Goal: Task Accomplishment & Management: Manage account settings

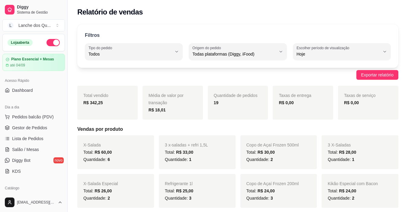
select select "ALL"
select select "0"
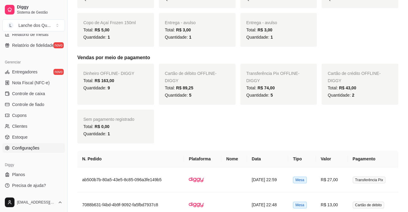
scroll to position [362, 0]
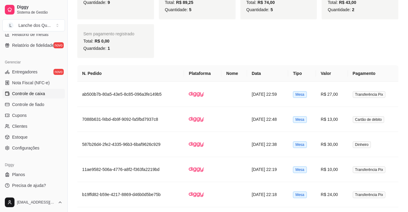
click at [26, 89] on link "Controle de caixa" at bounding box center [33, 94] width 62 height 10
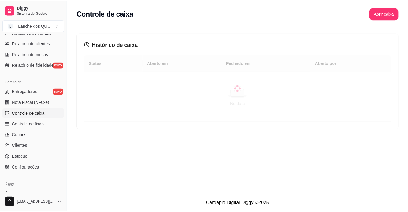
scroll to position [192, 0]
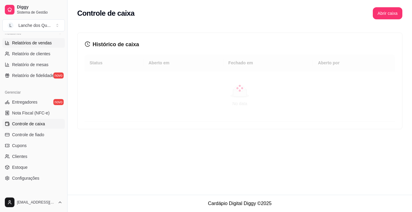
click at [38, 43] on span "Relatórios de vendas" at bounding box center [32, 43] width 40 height 6
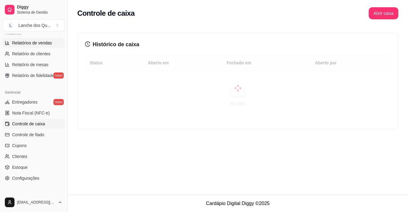
select select "ALL"
select select "0"
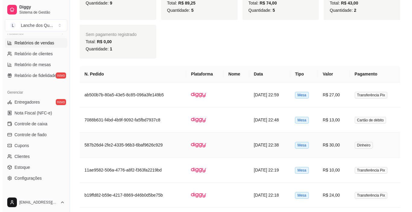
scroll to position [362, 0]
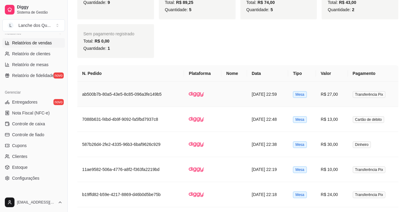
click at [333, 93] on td "R$ 27,00" at bounding box center [332, 94] width 32 height 25
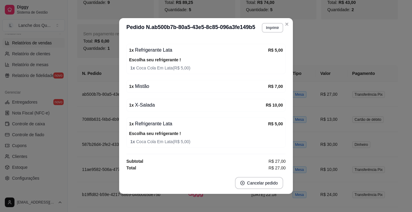
scroll to position [99, 0]
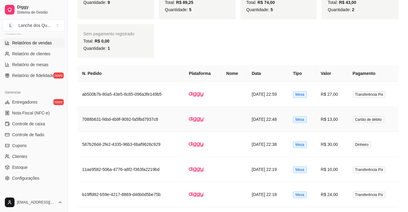
click at [340, 120] on td "R$ 13,00" at bounding box center [332, 119] width 32 height 25
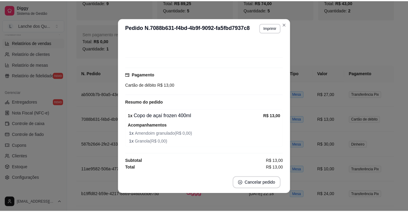
scroll to position [33, 0]
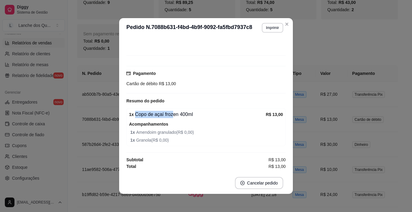
drag, startPoint x: 181, startPoint y: 113, endPoint x: 191, endPoint y: 114, distance: 10.3
click at [191, 114] on div "1 x Copo de açaí frozen 400ml" at bounding box center [197, 114] width 137 height 7
click at [188, 114] on div "1 x Copo de açaí frozen 400ml" at bounding box center [197, 114] width 137 height 7
click at [189, 114] on div "1 x Copo de açaí frozen 400ml" at bounding box center [197, 114] width 137 height 7
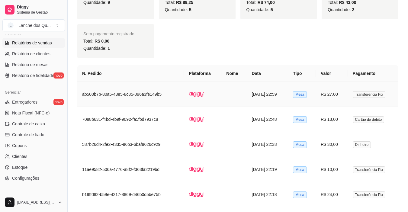
click at [346, 96] on td "R$ 27,00" at bounding box center [332, 94] width 32 height 25
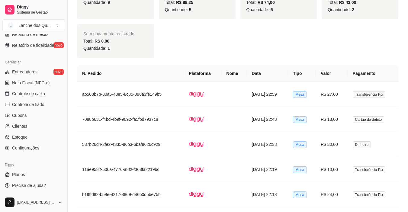
scroll to position [72, 0]
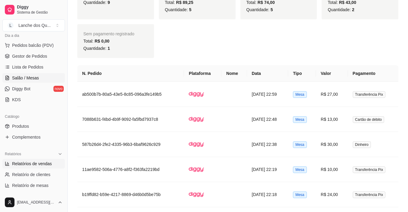
click at [40, 74] on link "Salão / Mesas" at bounding box center [33, 78] width 62 height 10
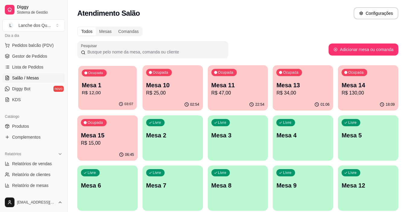
click at [121, 98] on div "Ocupada Mesa 1 R$ 12,00" at bounding box center [107, 82] width 59 height 33
click at [110, 129] on div "Ocupada Mesa 15 R$ 15,00" at bounding box center [107, 131] width 60 height 33
click at [31, 68] on span "Lista de Pedidos" at bounding box center [27, 67] width 31 height 6
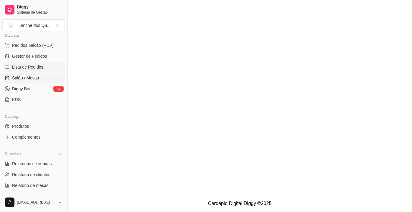
click at [32, 76] on span "Salão / Mesas" at bounding box center [25, 78] width 27 height 6
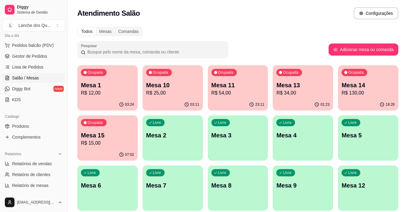
click at [109, 98] on div "Ocupada Mesa 1 R$ 12,00" at bounding box center [107, 81] width 60 height 33
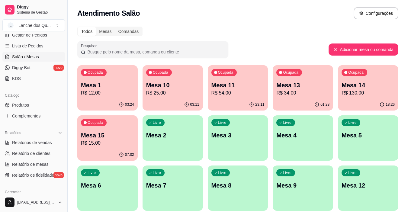
scroll to position [102, 0]
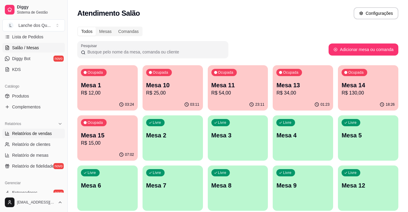
click at [38, 137] on link "Relatórios de vendas" at bounding box center [33, 134] width 62 height 10
select select "ALL"
select select "0"
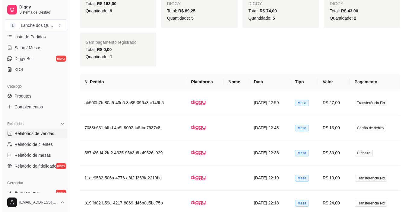
scroll to position [362, 0]
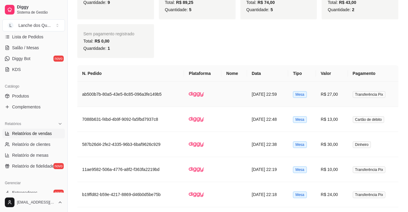
click at [333, 97] on td "R$ 27,00" at bounding box center [332, 94] width 32 height 25
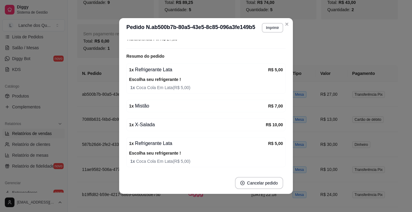
scroll to position [91, 0]
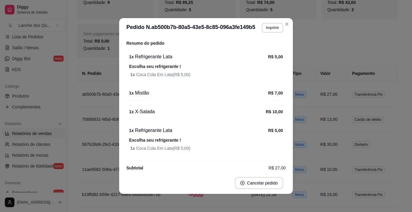
click at [136, 93] on div "1 x Mistão" at bounding box center [198, 92] width 139 height 7
click at [147, 110] on div "1 x X-Salada" at bounding box center [197, 111] width 137 height 7
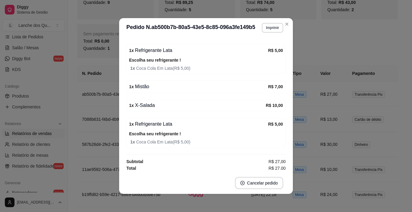
scroll to position [99, 0]
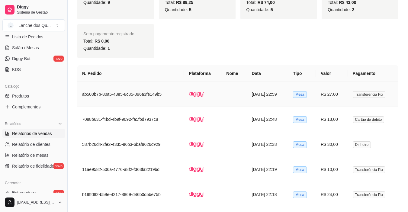
click at [338, 97] on td "R$ 27,00" at bounding box center [332, 94] width 32 height 25
click at [326, 120] on td "R$ 13,00" at bounding box center [332, 119] width 32 height 25
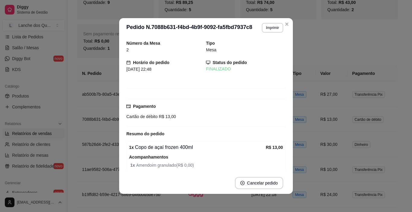
scroll to position [33, 0]
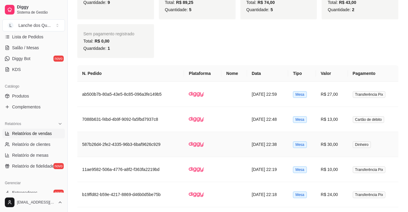
click at [338, 143] on td "R$ 30,00" at bounding box center [332, 144] width 32 height 25
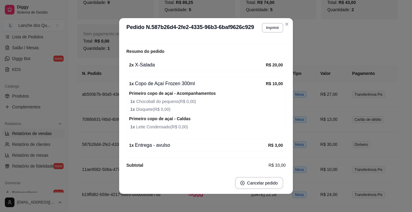
scroll to position [91, 0]
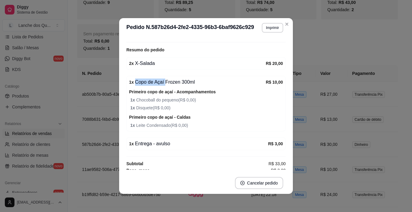
drag, startPoint x: 163, startPoint y: 84, endPoint x: 199, endPoint y: 83, distance: 36.9
click at [198, 83] on div "1 x Copo de Açaí Frozen 300ml" at bounding box center [197, 81] width 137 height 7
click at [199, 83] on div "1 x Copo de Açaí Frozen 300ml" at bounding box center [197, 81] width 137 height 7
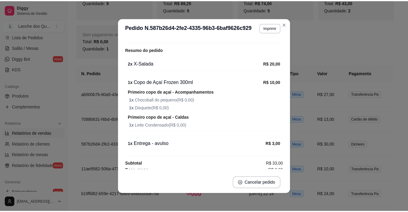
scroll to position [101, 0]
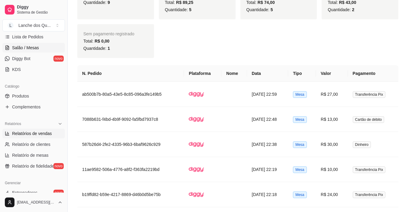
click at [26, 47] on span "Salão / Mesas" at bounding box center [25, 48] width 27 height 6
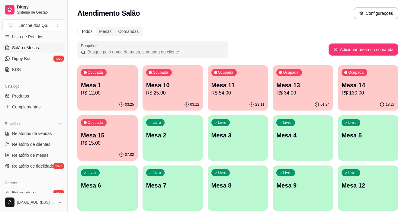
click at [130, 100] on div "03:25" at bounding box center [107, 105] width 60 height 12
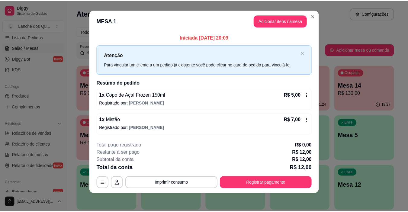
scroll to position [5, 0]
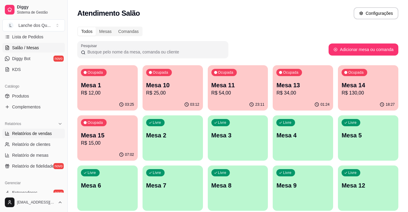
click at [30, 134] on span "Relatórios de vendas" at bounding box center [32, 133] width 40 height 6
select select "ALL"
select select "0"
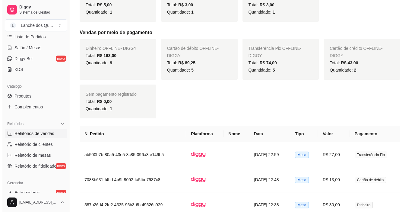
scroll to position [332, 0]
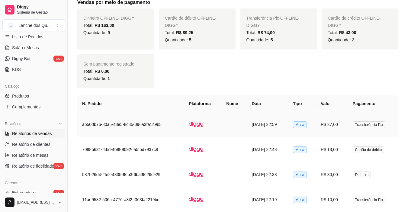
click at [344, 129] on td "R$ 27,00" at bounding box center [332, 124] width 32 height 25
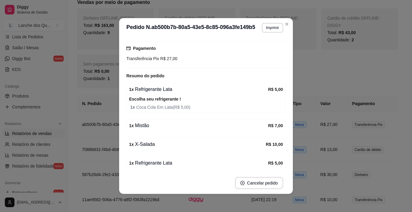
scroll to position [60, 0]
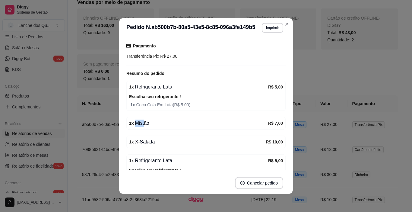
drag, startPoint x: 140, startPoint y: 121, endPoint x: 155, endPoint y: 121, distance: 14.5
click at [155, 121] on div "1 x Mistão" at bounding box center [198, 122] width 139 height 7
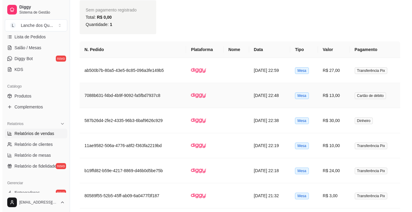
scroll to position [392, 0]
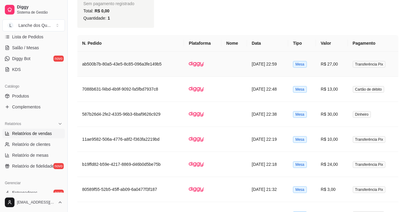
click at [272, 66] on td "[DATE] 22:59" at bounding box center [267, 64] width 41 height 25
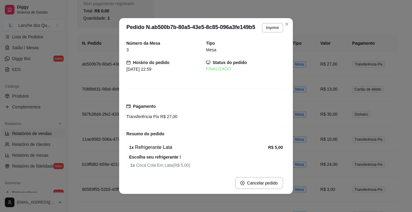
click at [151, 68] on span "[DATE] 22:59" at bounding box center [138, 69] width 25 height 5
click at [151, 69] on span "[DATE] 22:59" at bounding box center [138, 69] width 25 height 5
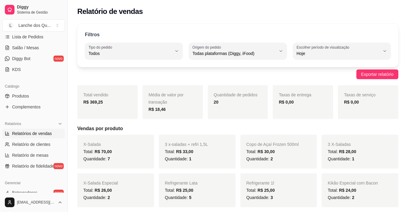
scroll to position [0, 0]
click at [298, 116] on div "Taxas de entrega R$ 0,00" at bounding box center [302, 103] width 60 height 34
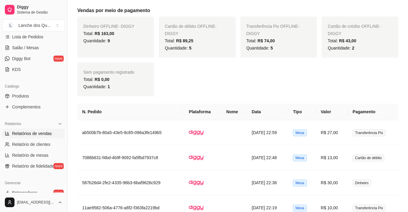
scroll to position [302, 0]
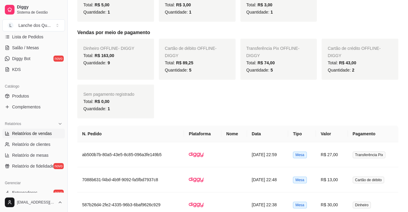
drag, startPoint x: 278, startPoint y: 99, endPoint x: 263, endPoint y: 126, distance: 30.1
click at [278, 99] on div "Dinheiro OFFLINE - DIGGY Total: R$ 163,00 Quantidade: 9 Cartão de débito OFFLIN…" at bounding box center [237, 79] width 321 height 80
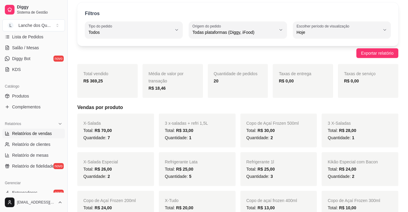
scroll to position [0, 0]
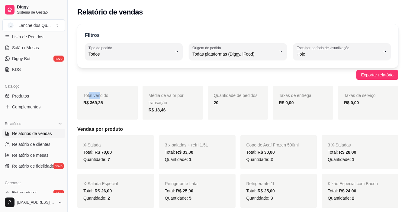
drag, startPoint x: 89, startPoint y: 97, endPoint x: 104, endPoint y: 98, distance: 15.1
click at [103, 97] on span "Total vendido" at bounding box center [95, 95] width 25 height 5
click at [104, 98] on span "Total vendido" at bounding box center [95, 95] width 25 height 5
drag, startPoint x: 94, startPoint y: 100, endPoint x: 105, endPoint y: 100, distance: 11.8
click at [105, 100] on div "R$ 369,25" at bounding box center [107, 102] width 48 height 7
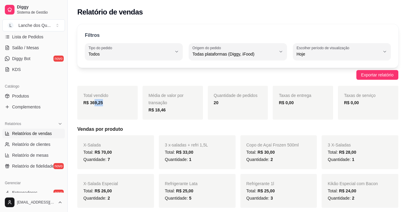
click at [105, 100] on div "R$ 369,25" at bounding box center [107, 102] width 48 height 7
click at [103, 97] on span "Total vendido" at bounding box center [95, 95] width 25 height 5
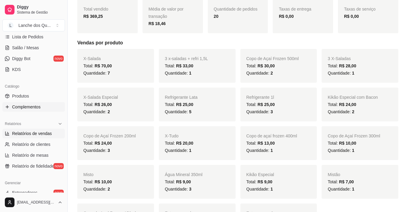
scroll to position [121, 0]
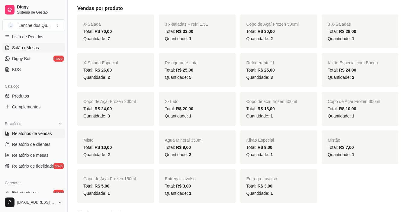
click at [24, 48] on span "Salão / Mesas" at bounding box center [25, 48] width 27 height 6
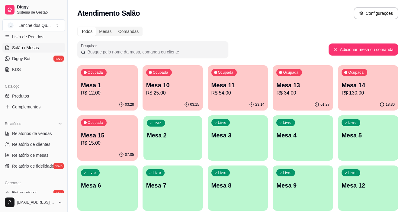
click at [163, 135] on p "Mesa 2" at bounding box center [173, 135] width 52 height 8
click at [27, 129] on link "Relatórios de vendas" at bounding box center [33, 134] width 62 height 10
select select "ALL"
select select "0"
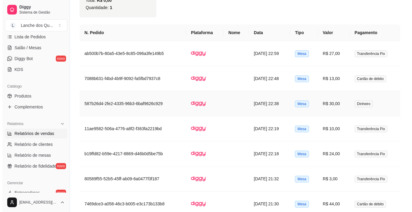
scroll to position [392, 0]
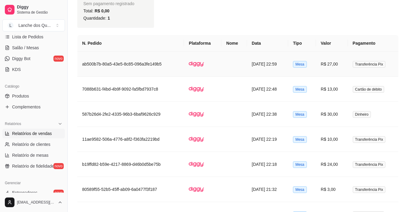
click at [341, 66] on td "R$ 27,00" at bounding box center [332, 64] width 32 height 25
click at [280, 65] on td "[DATE] 22:59" at bounding box center [267, 64] width 41 height 25
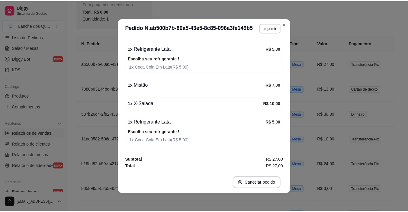
scroll to position [1, 0]
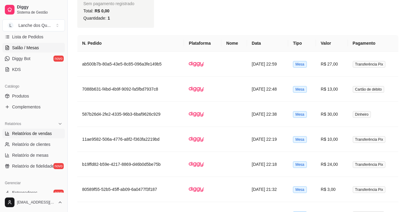
click at [33, 45] on span "Salão / Mesas" at bounding box center [25, 48] width 27 height 6
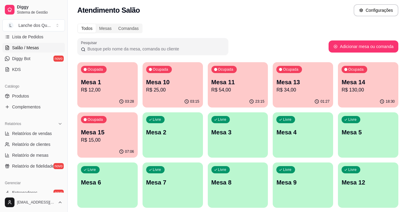
scroll to position [23, 0]
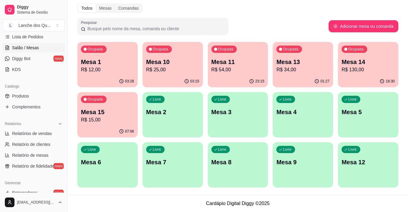
click at [176, 65] on p "Mesa 10" at bounding box center [172, 62] width 53 height 8
click at [35, 133] on span "Relatórios de vendas" at bounding box center [32, 133] width 40 height 6
select select "ALL"
select select "0"
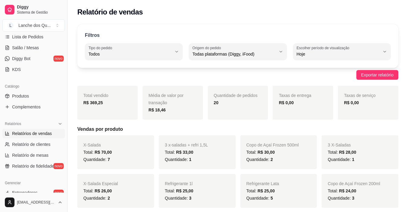
click at [39, 136] on span "Relatórios de vendas" at bounding box center [32, 133] width 40 height 6
click at [28, 48] on span "Salão / Mesas" at bounding box center [25, 48] width 27 height 6
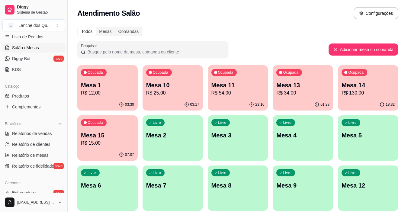
click at [123, 95] on p "R$ 12,00" at bounding box center [107, 92] width 53 height 7
click at [182, 89] on div "Mesa 10 R$ 25,00" at bounding box center [172, 89] width 53 height 16
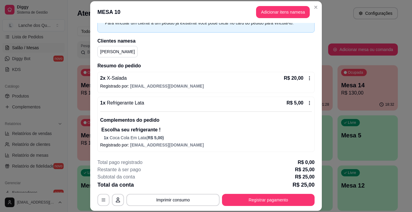
scroll to position [18, 0]
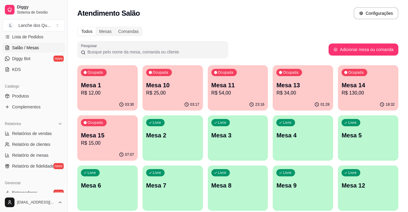
click at [226, 87] on p "Mesa 11" at bounding box center [237, 85] width 53 height 8
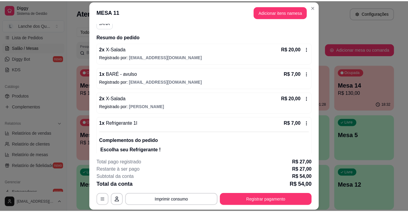
scroll to position [52, 0]
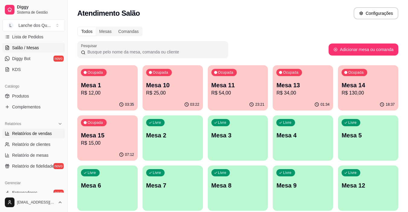
click at [34, 138] on link "Relatórios de vendas" at bounding box center [33, 134] width 62 height 10
select select "ALL"
select select "0"
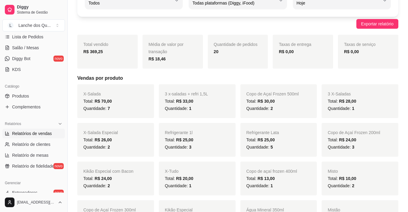
scroll to position [91, 0]
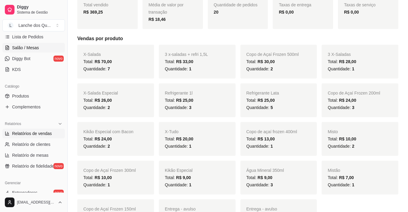
click at [28, 46] on span "Salão / Mesas" at bounding box center [25, 48] width 27 height 6
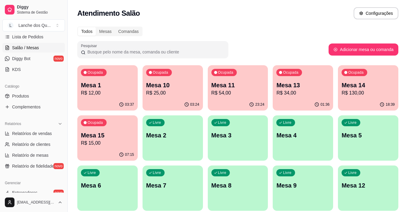
click at [240, 89] on p "R$ 54,00" at bounding box center [237, 92] width 53 height 7
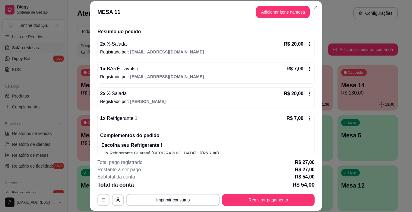
scroll to position [82, 0]
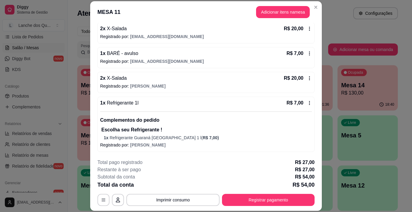
click at [307, 52] on icon at bounding box center [309, 53] width 5 height 5
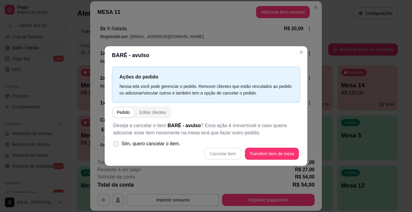
click at [170, 145] on span "Sim, quero cancelar o item." at bounding box center [151, 143] width 59 height 7
click at [117, 145] on input "Sim, quero cancelar o item." at bounding box center [115, 147] width 4 height 4
checkbox input "true"
click at [181, 125] on div "Deseja a cancelar o item BARÉ - avulso ? Essa ação é irreversível e caso queira…" at bounding box center [206, 140] width 188 height 45
click at [231, 155] on button "Cancelar item" at bounding box center [222, 154] width 37 height 12
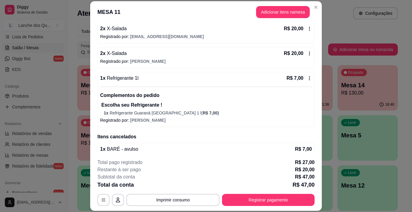
click at [307, 51] on icon at bounding box center [309, 53] width 5 height 5
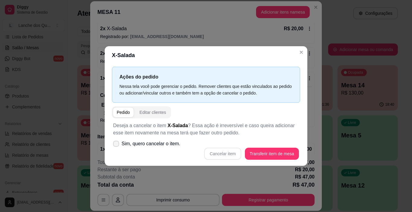
click at [164, 145] on span "Sim, quero cancelar o item." at bounding box center [151, 143] width 59 height 7
click at [117, 145] on input "Sim, quero cancelar o item." at bounding box center [115, 147] width 4 height 4
checkbox input "true"
click at [225, 153] on button "Cancelar item" at bounding box center [222, 154] width 37 height 12
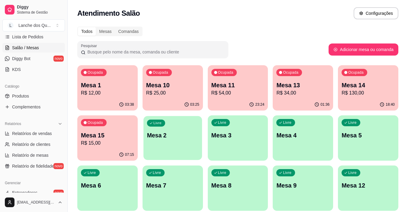
click at [190, 122] on div "Livre Mesa 2" at bounding box center [172, 134] width 59 height 37
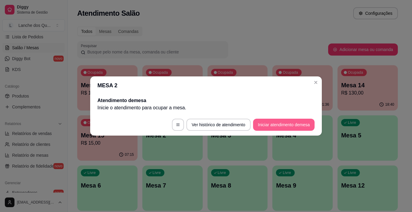
click at [294, 123] on button "Iniciar atendimento de mesa" at bounding box center [284, 125] width 62 height 12
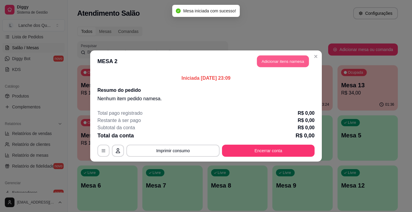
click at [264, 61] on button "Adicionar itens na mesa" at bounding box center [283, 62] width 52 height 12
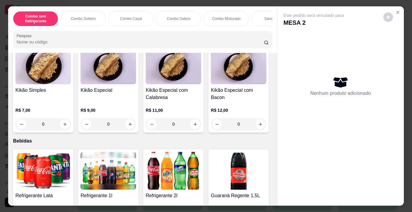
scroll to position [1448, 0]
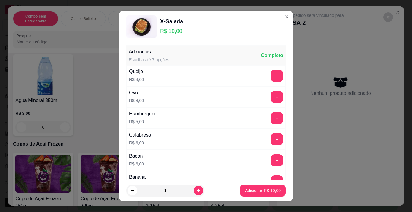
click at [196, 190] on icon "increase-product-quantity" at bounding box center [198, 190] width 5 height 5
type input "2"
click at [253, 194] on button "Adicionar R$ 20,00" at bounding box center [263, 190] width 46 height 12
type input "2"
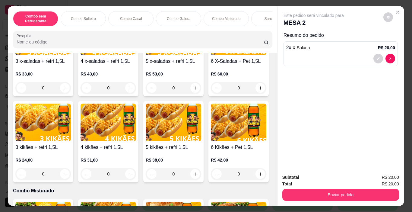
scroll to position [0, 0]
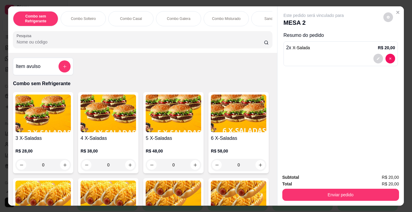
click at [59, 75] on div "Item avulso" at bounding box center [43, 66] width 60 height 17
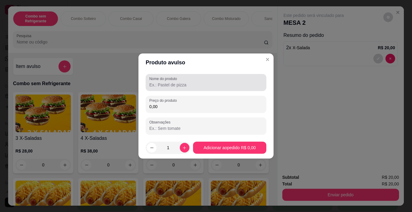
click at [176, 81] on div at bounding box center [205, 82] width 113 height 12
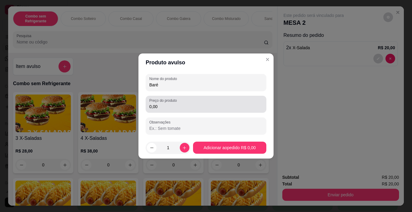
type input "Baré"
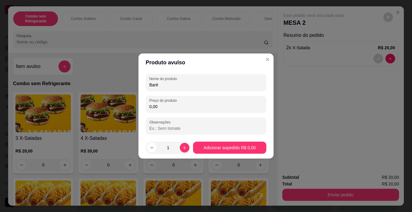
drag, startPoint x: 195, startPoint y: 108, endPoint x: 138, endPoint y: 109, distance: 56.7
click at [138, 109] on div "Produto avulso Nome do produto Baré Preço do produto 0,00 Observações 1 Adicion…" at bounding box center [206, 106] width 412 height 212
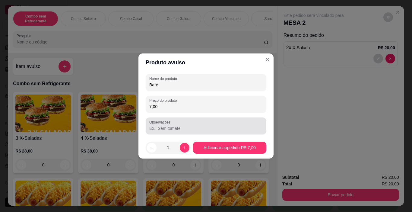
type input "7,00"
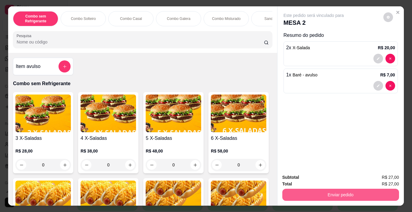
click at [308, 193] on button "Enviar pedido" at bounding box center [340, 195] width 117 height 12
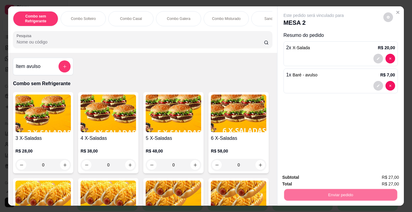
click at [295, 176] on button "Não registrar e enviar pedido" at bounding box center [320, 177] width 61 height 11
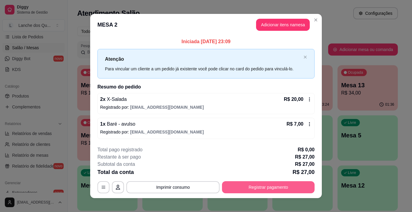
click at [291, 186] on button "Registrar pagamento" at bounding box center [268, 187] width 93 height 12
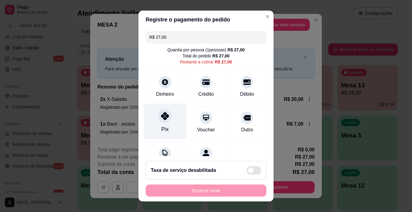
click at [163, 120] on icon at bounding box center [165, 116] width 8 height 8
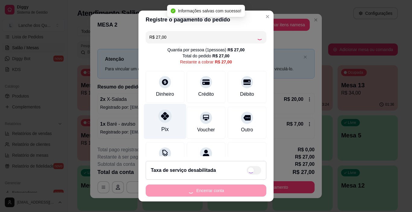
type input "R$ 0,00"
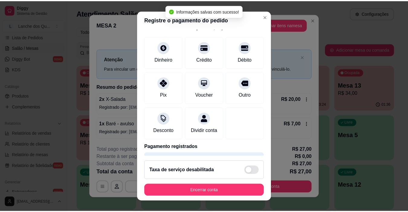
scroll to position [53, 0]
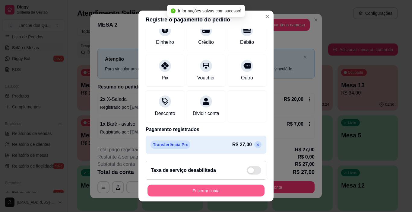
click at [220, 189] on button "Encerrar conta" at bounding box center [206, 191] width 117 height 12
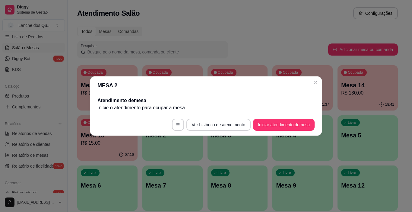
click at [321, 82] on header "MESA 2" at bounding box center [206, 85] width 232 height 18
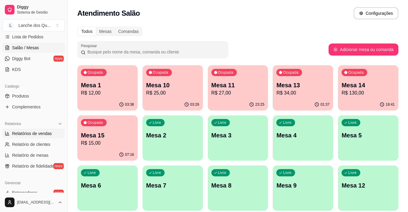
click at [34, 132] on span "Relatórios de vendas" at bounding box center [32, 133] width 40 height 6
select select "ALL"
select select "0"
